Goal: Information Seeking & Learning: Learn about a topic

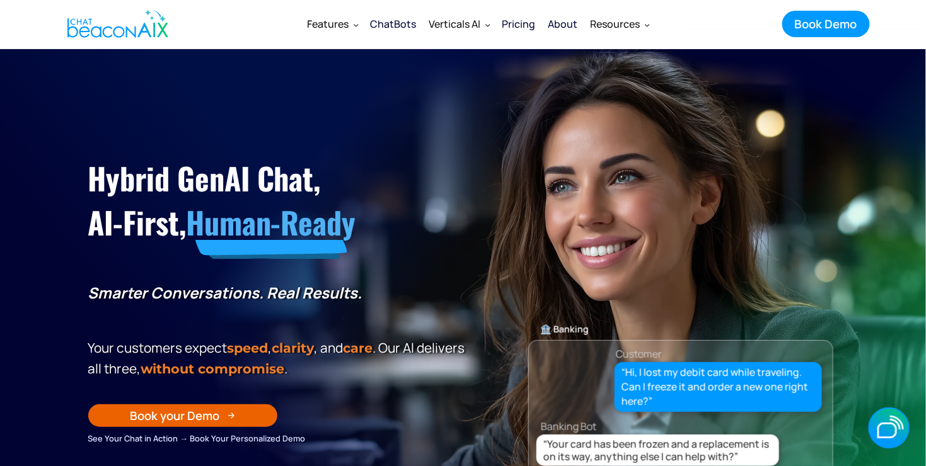
click at [524, 25] on div "Pricing" at bounding box center [518, 24] width 33 height 18
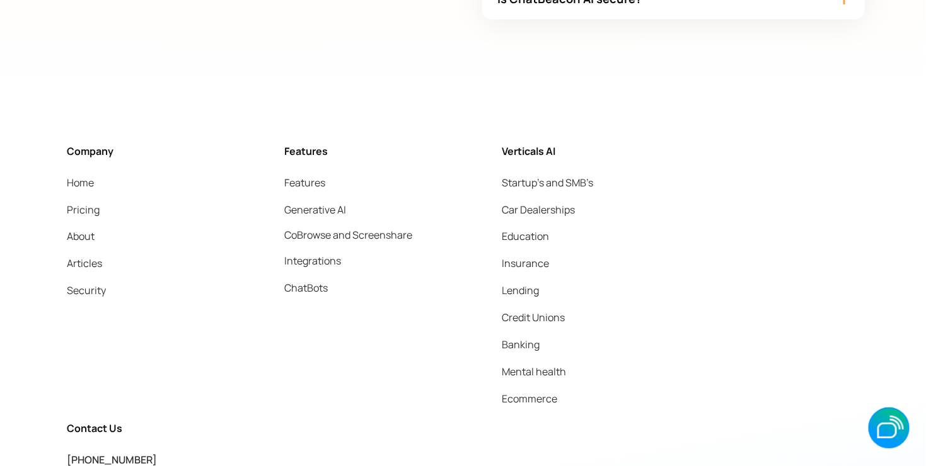
scroll to position [3908, 0]
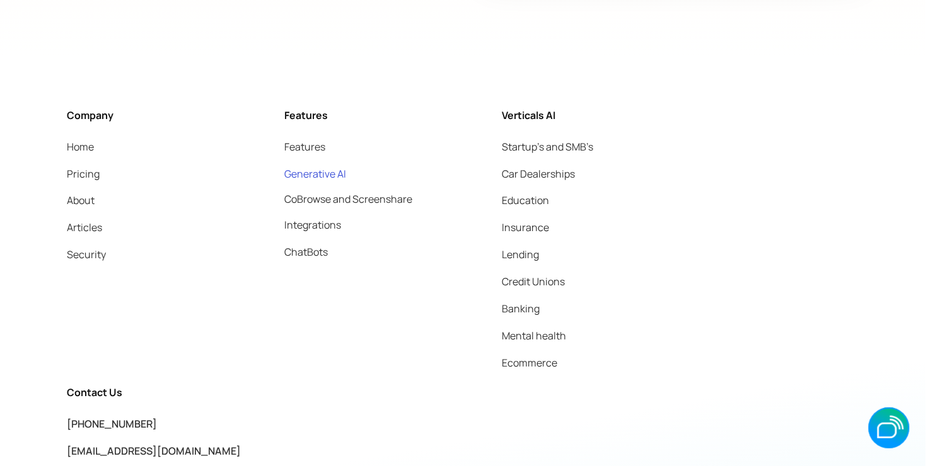
click at [332, 165] on link "Generative AI" at bounding box center [315, 174] width 62 height 18
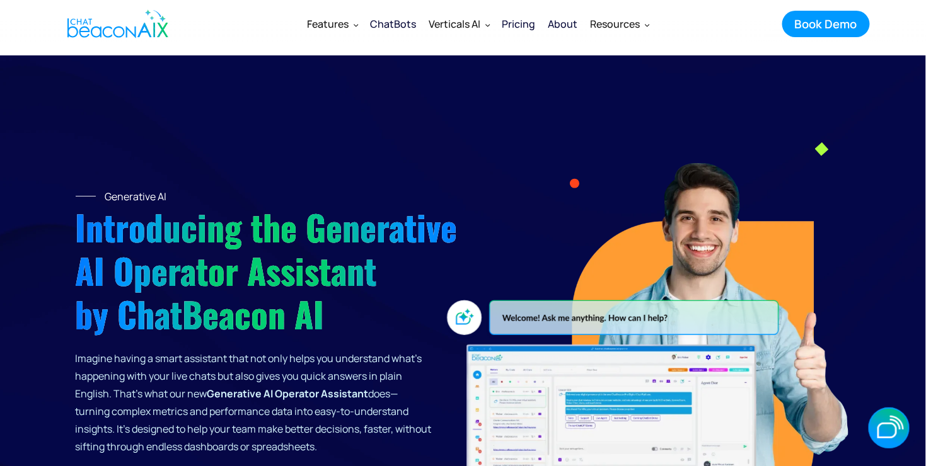
click at [565, 23] on div "About" at bounding box center [563, 24] width 30 height 18
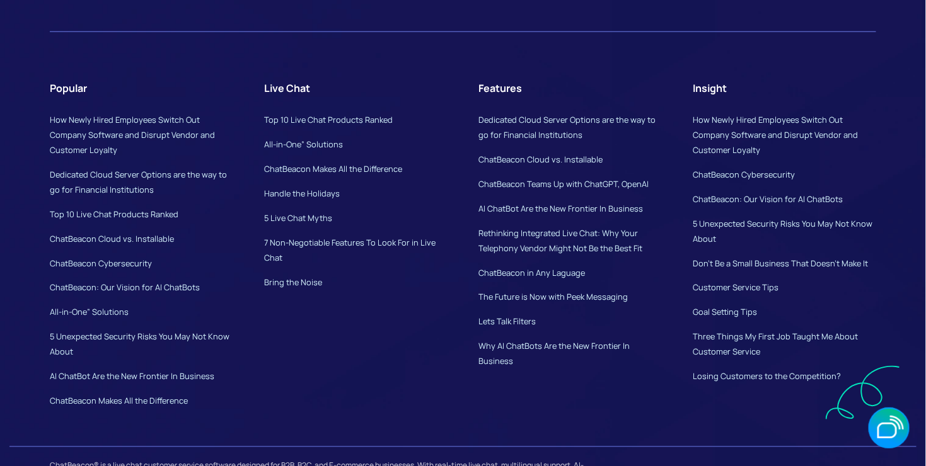
scroll to position [3857, 0]
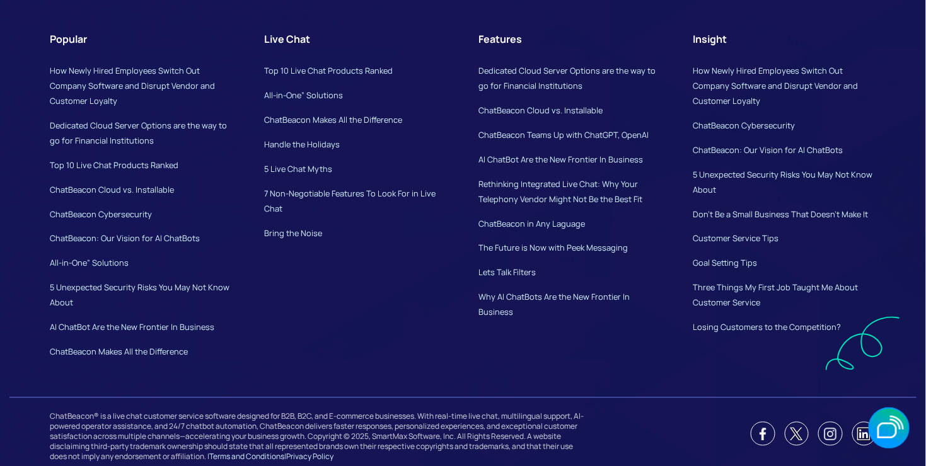
click at [367, 422] on div "ChatBeacon® is a live chat customer service software designed for B2B, B2C, and…" at bounding box center [318, 434] width 537 height 57
click at [532, 372] on div "Popular How Newly Hired Employees Switch Out Company Software and Disrupt Vendo…" at bounding box center [463, 186] width 826 height 397
